Goal: Transaction & Acquisition: Obtain resource

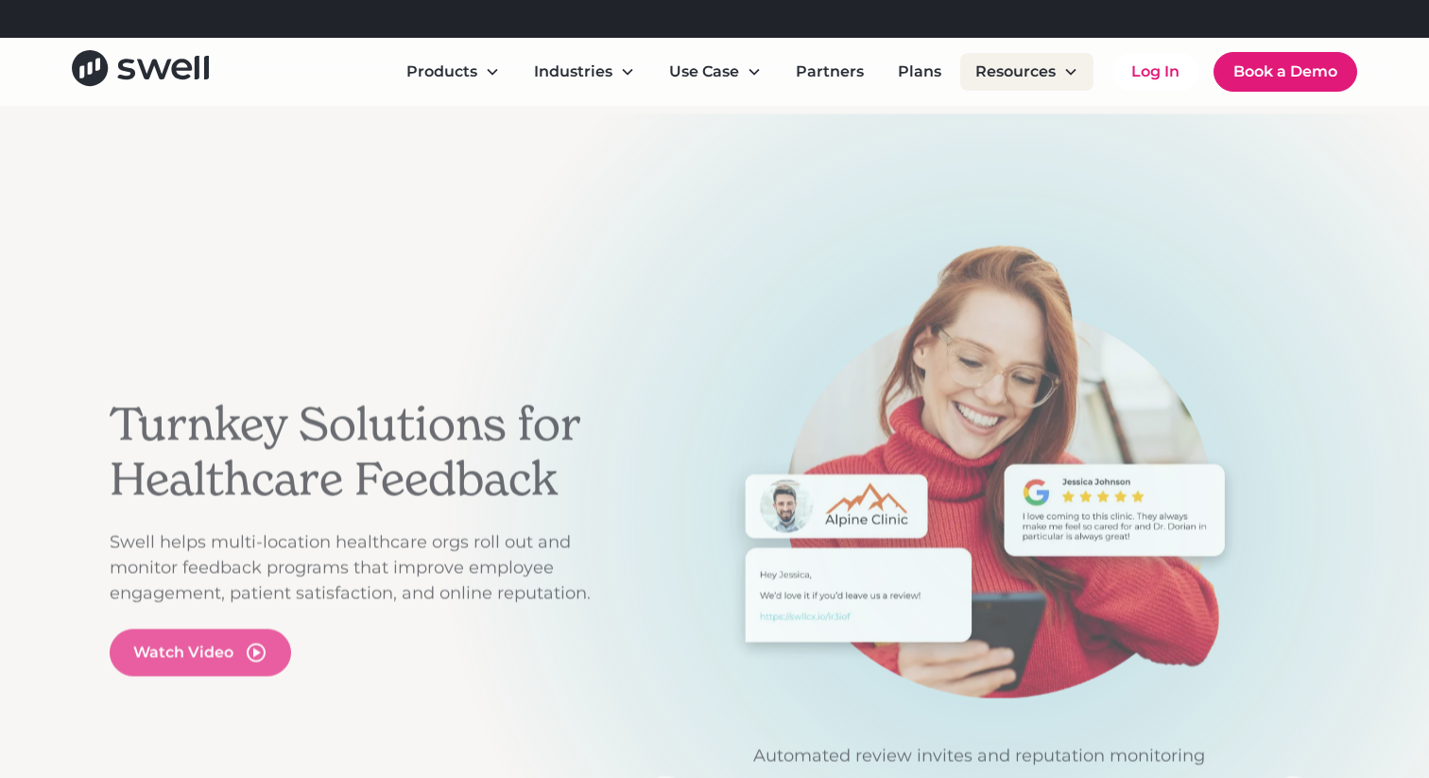
click at [1024, 77] on div "Resources" at bounding box center [1015, 71] width 80 height 23
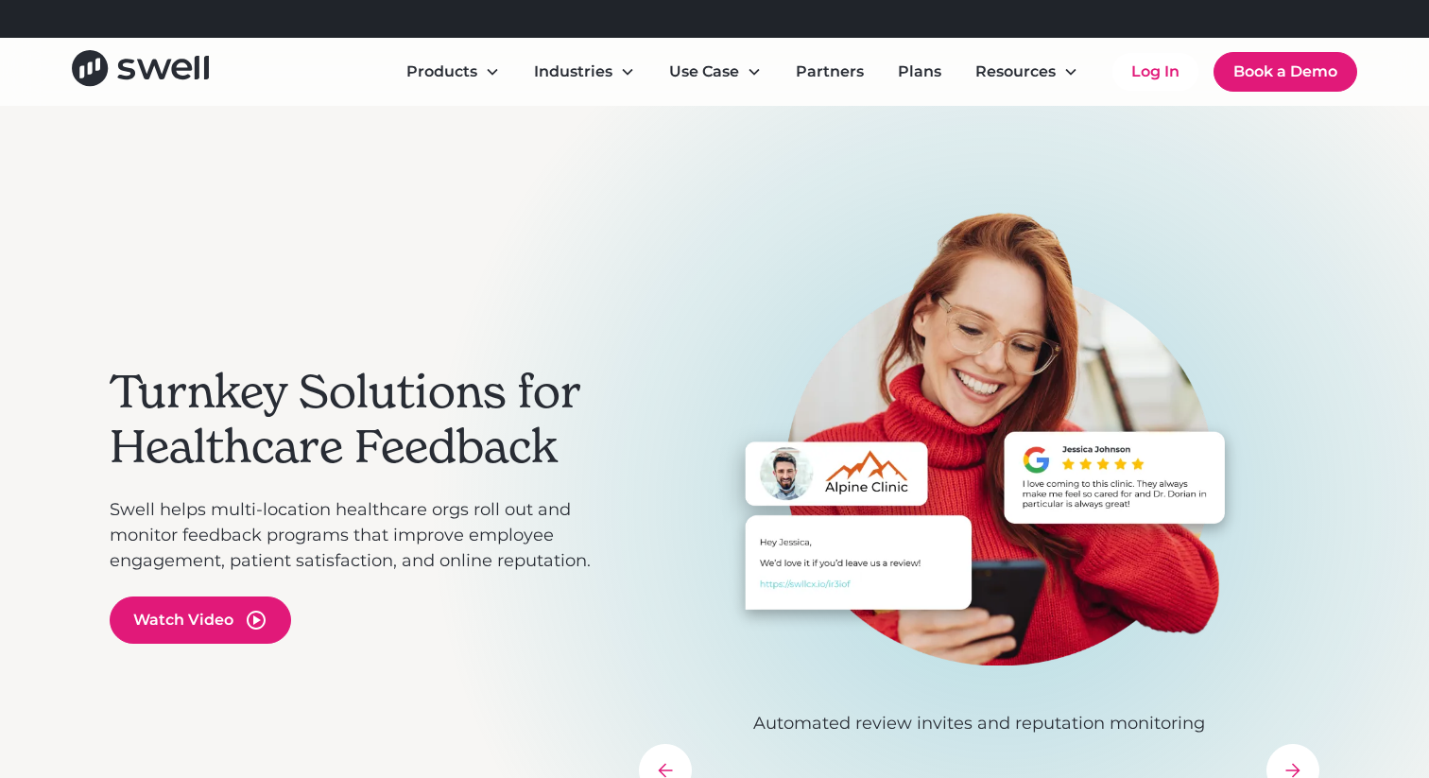
click at [1030, 130] on div "Turnkey Solutions for Healthcare Feedback Swell helps multi-location healthcare…" at bounding box center [715, 504] width 1210 height 797
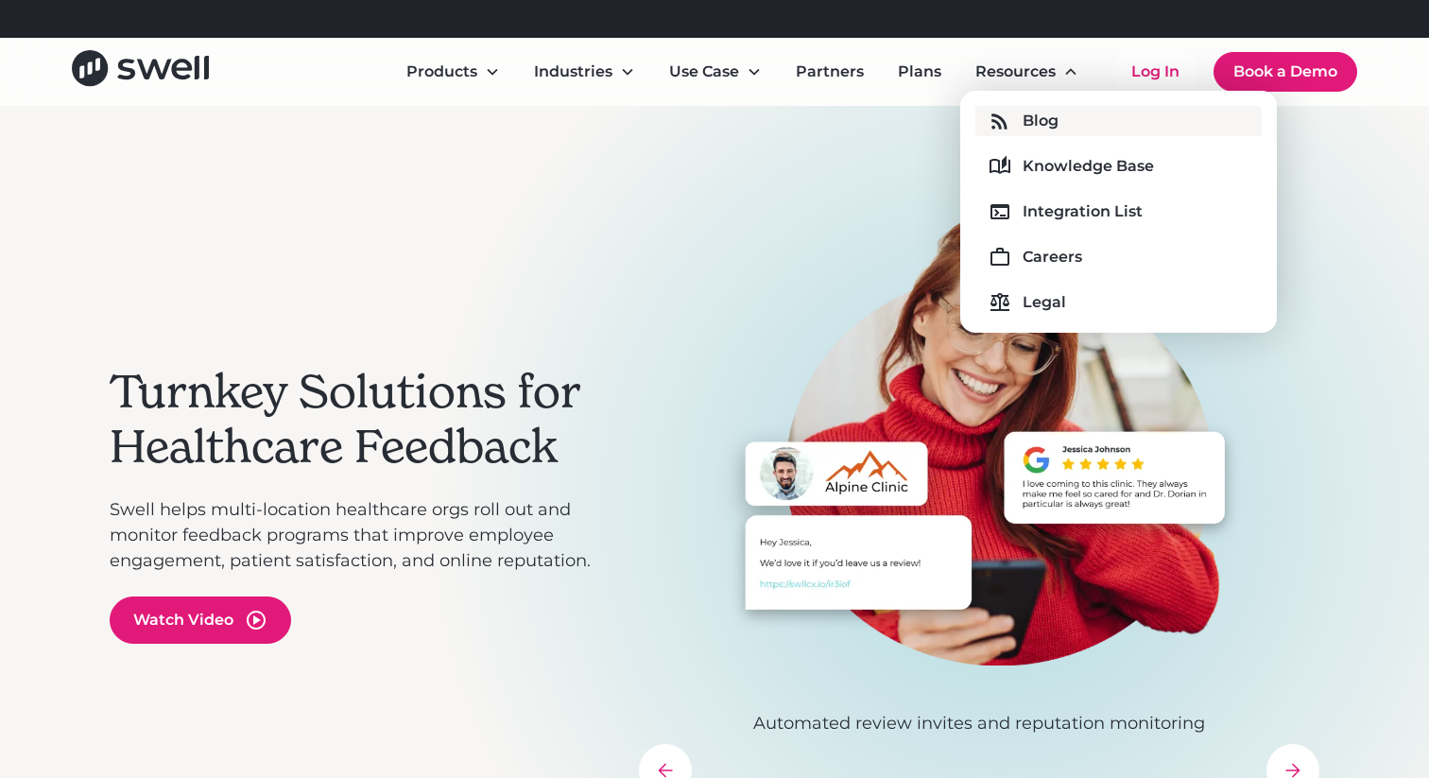
click at [1025, 122] on div "Blog" at bounding box center [1041, 121] width 36 height 23
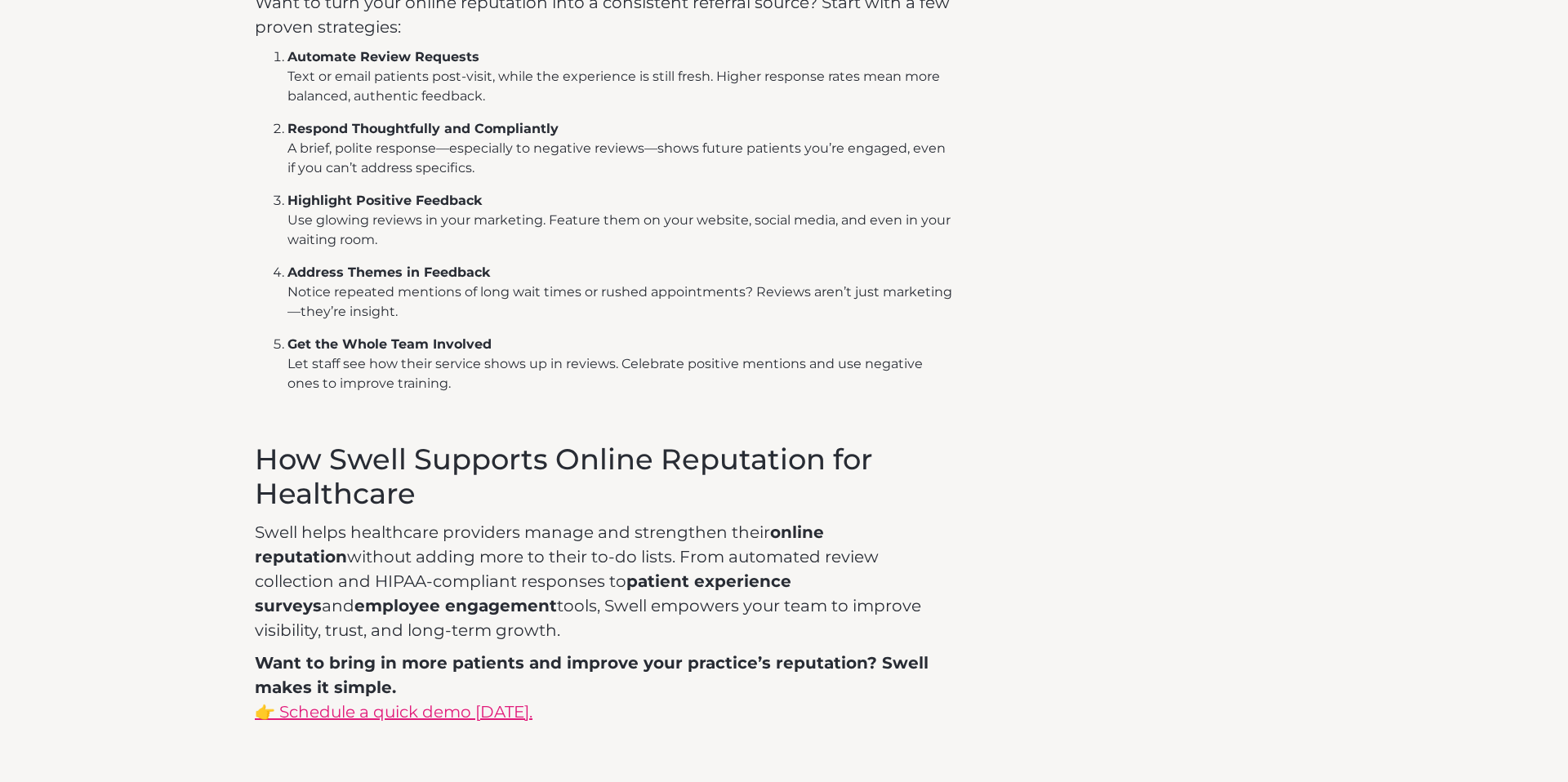
scroll to position [2464, 0]
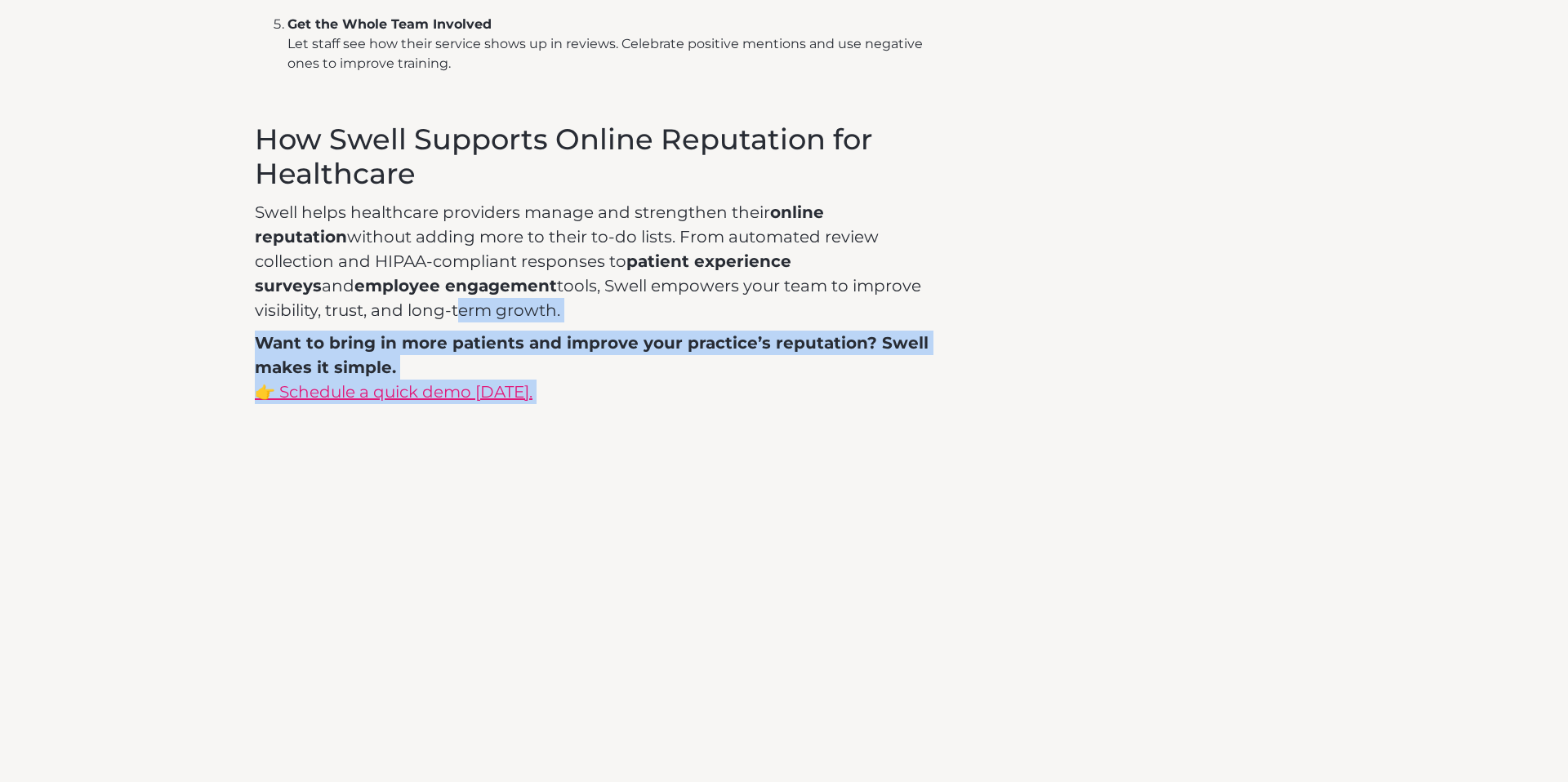
drag, startPoint x: 120, startPoint y: 275, endPoint x: 727, endPoint y: 569, distance: 674.5
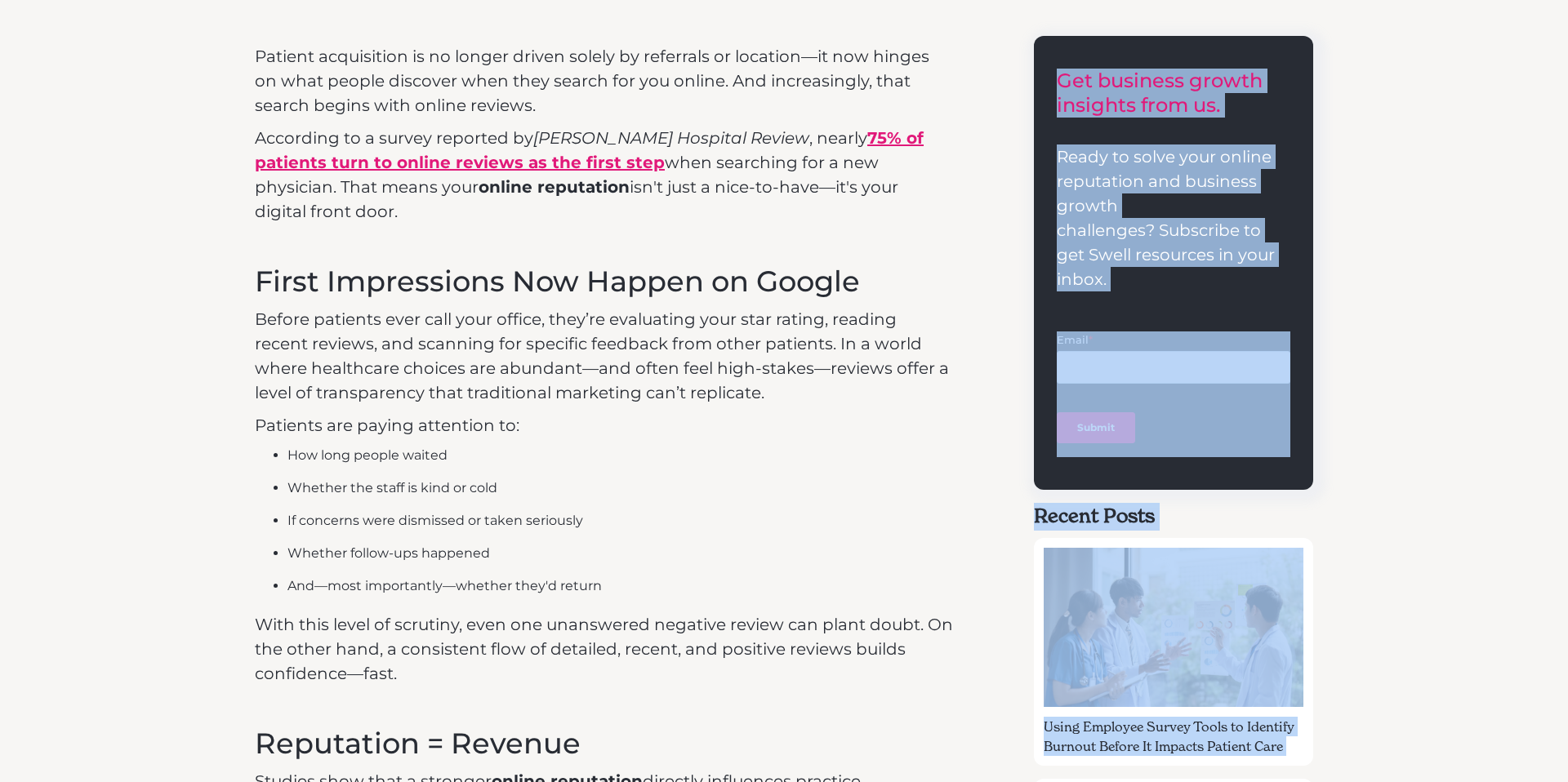
scroll to position [0, 0]
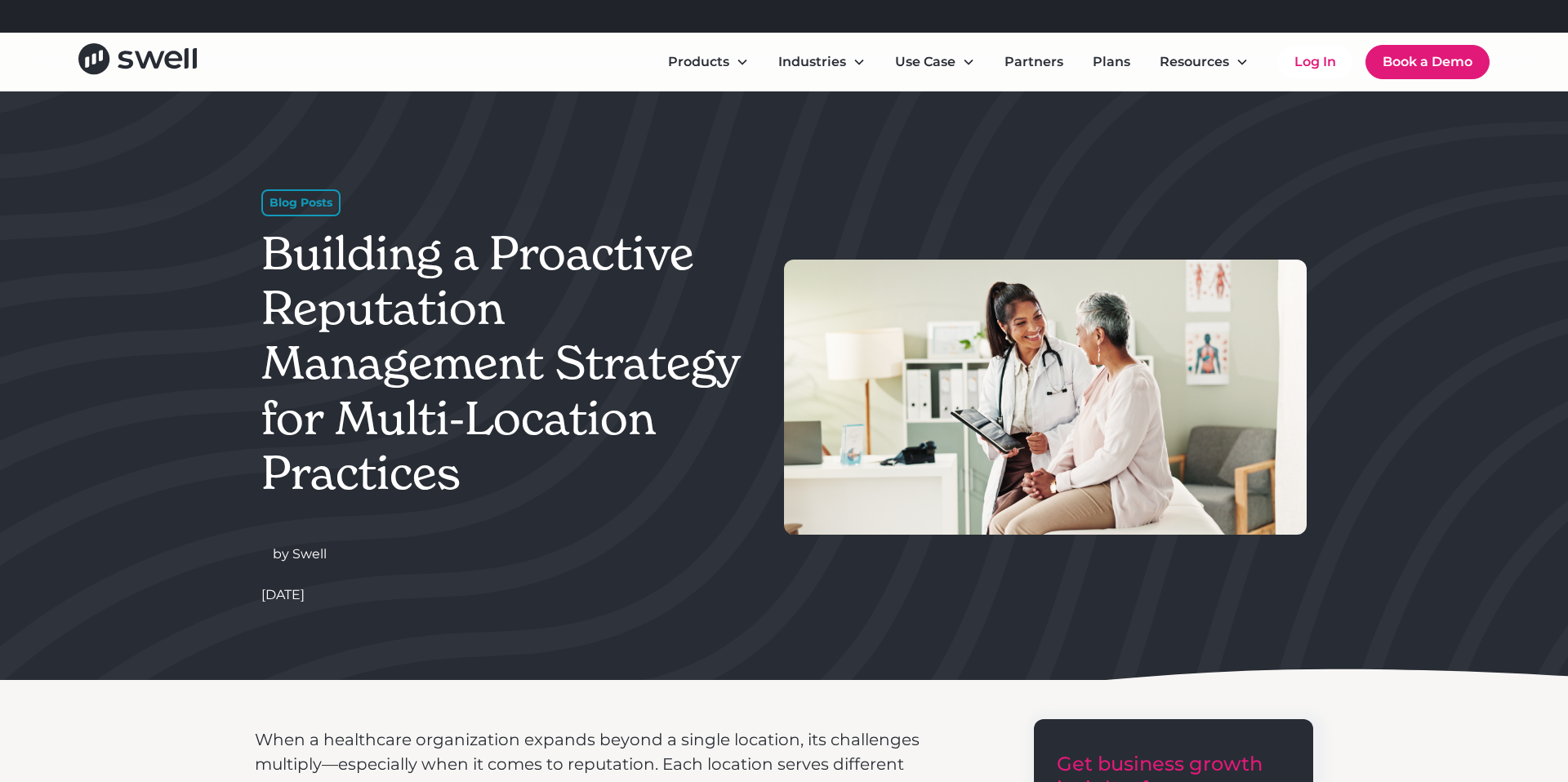
click at [866, 12] on link "Learn More" at bounding box center [847, 16] width 73 height 16
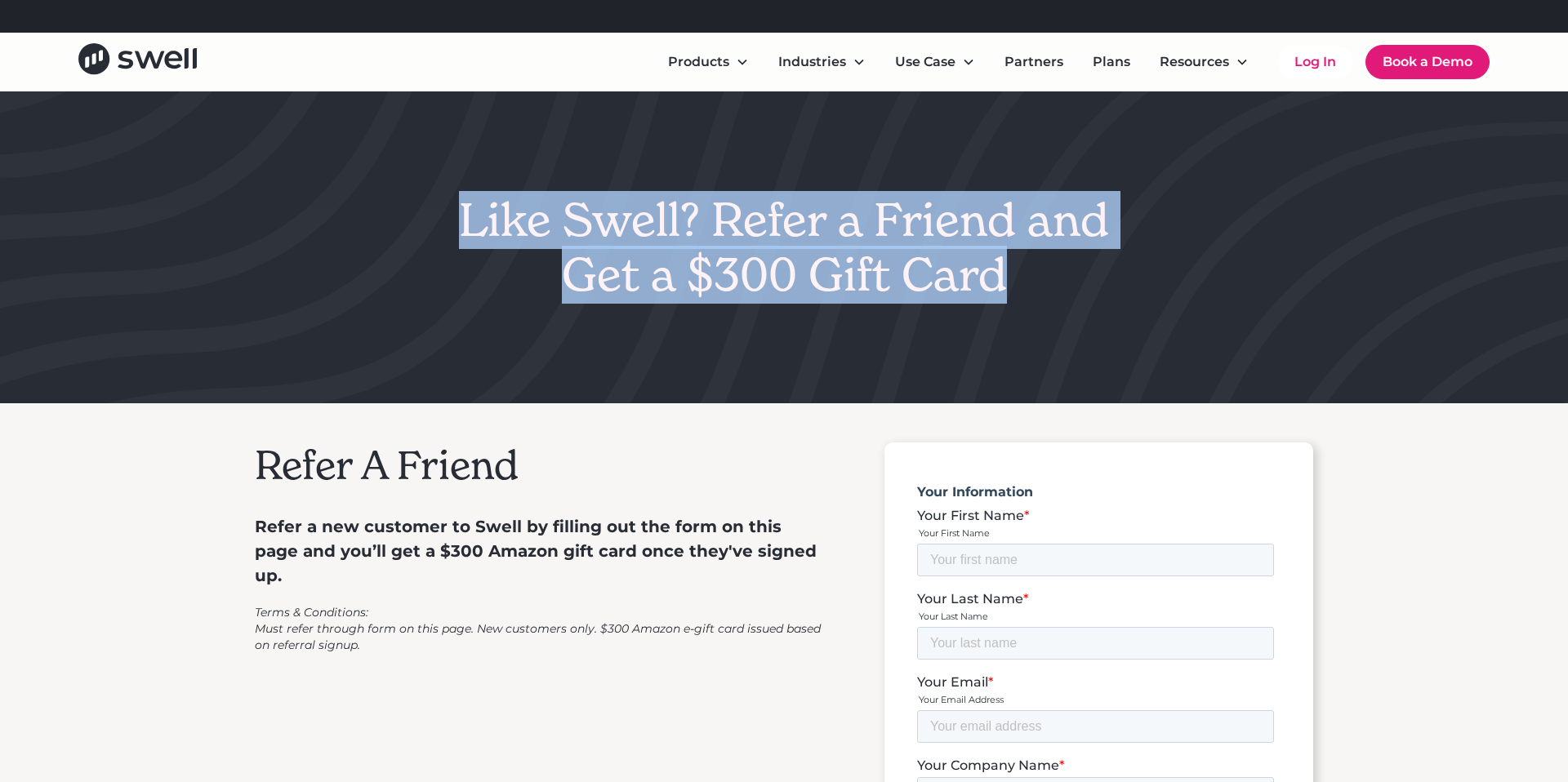
drag, startPoint x: 1069, startPoint y: 270, endPoint x: 414, endPoint y: 215, distance: 657.3
click at [414, 215] on div "Like Swell? Refer a Friend and Get a $300 Gift Card" at bounding box center [784, 247] width 1025 height 110
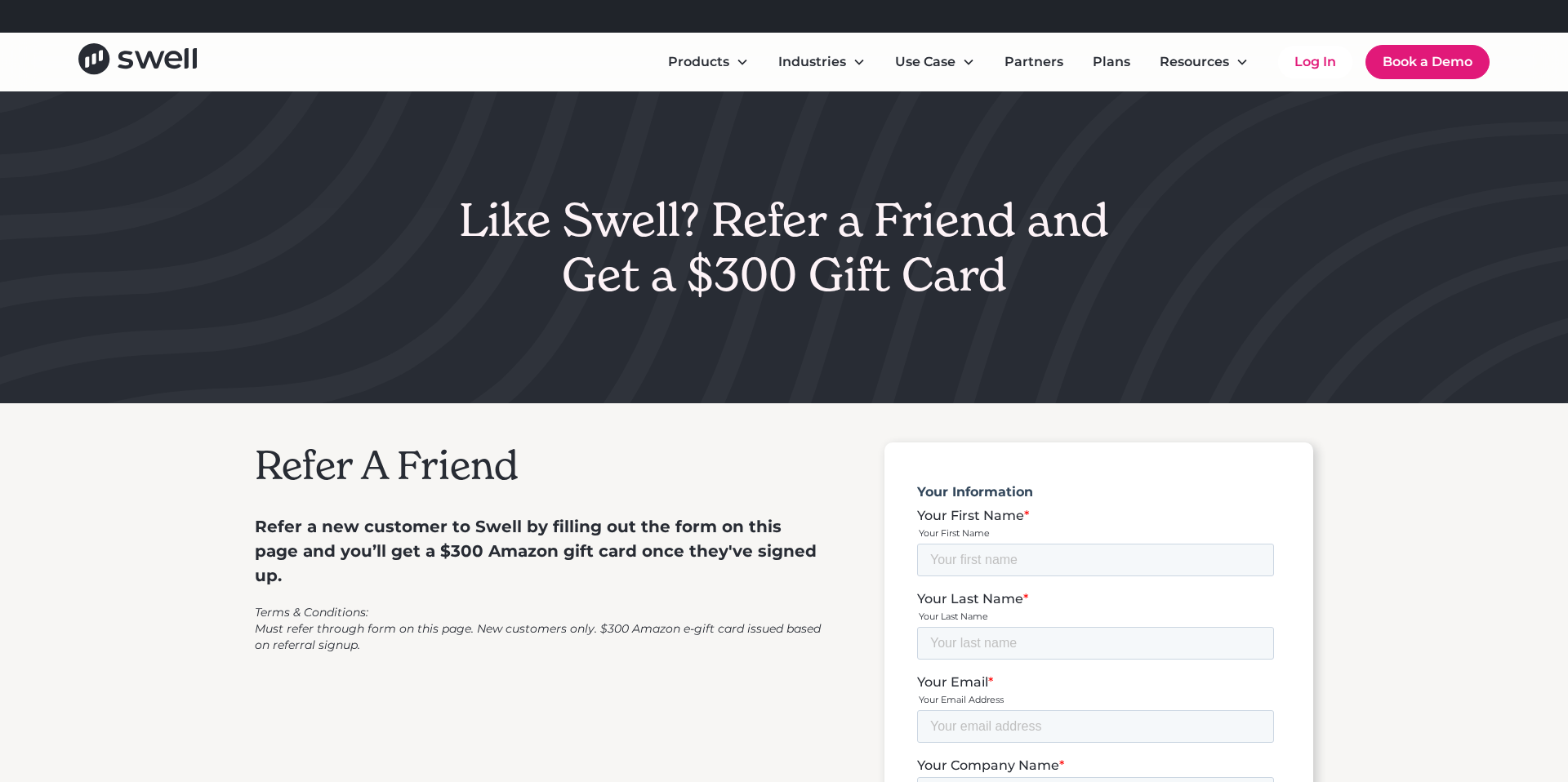
click at [468, 605] on em "Terms & Conditions: Must refer through form on this page. New customers only. $…" at bounding box center [537, 628] width 566 height 48
drag, startPoint x: 803, startPoint y: 554, endPoint x: 694, endPoint y: 619, distance: 126.9
click at [802, 553] on p "Refer a new customer to Swell by filling out the form on this page and you’ll g…" at bounding box center [540, 538] width 571 height 98
drag, startPoint x: 638, startPoint y: 629, endPoint x: 770, endPoint y: 182, distance: 466.1
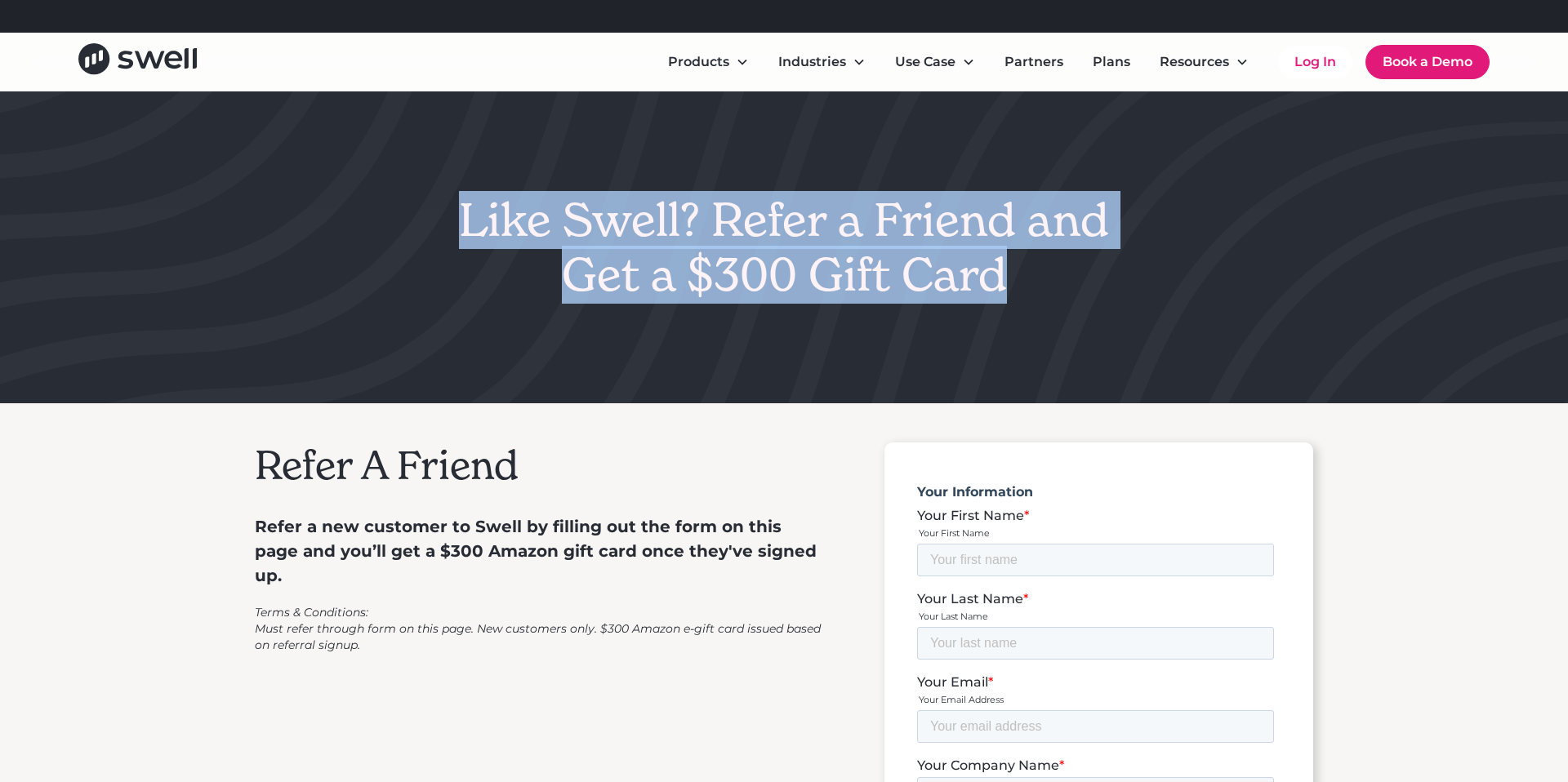
drag, startPoint x: 1049, startPoint y: 252, endPoint x: 323, endPoint y: 197, distance: 728.1
click at [327, 197] on div "Like Swell? Refer a Friend and Get a $300 Gift Card" at bounding box center [784, 247] width 1025 height 110
copy h1 "Like Swell? Refer a Friend and Get a $300 Gift Card"
